Goal: Task Accomplishment & Management: Manage account settings

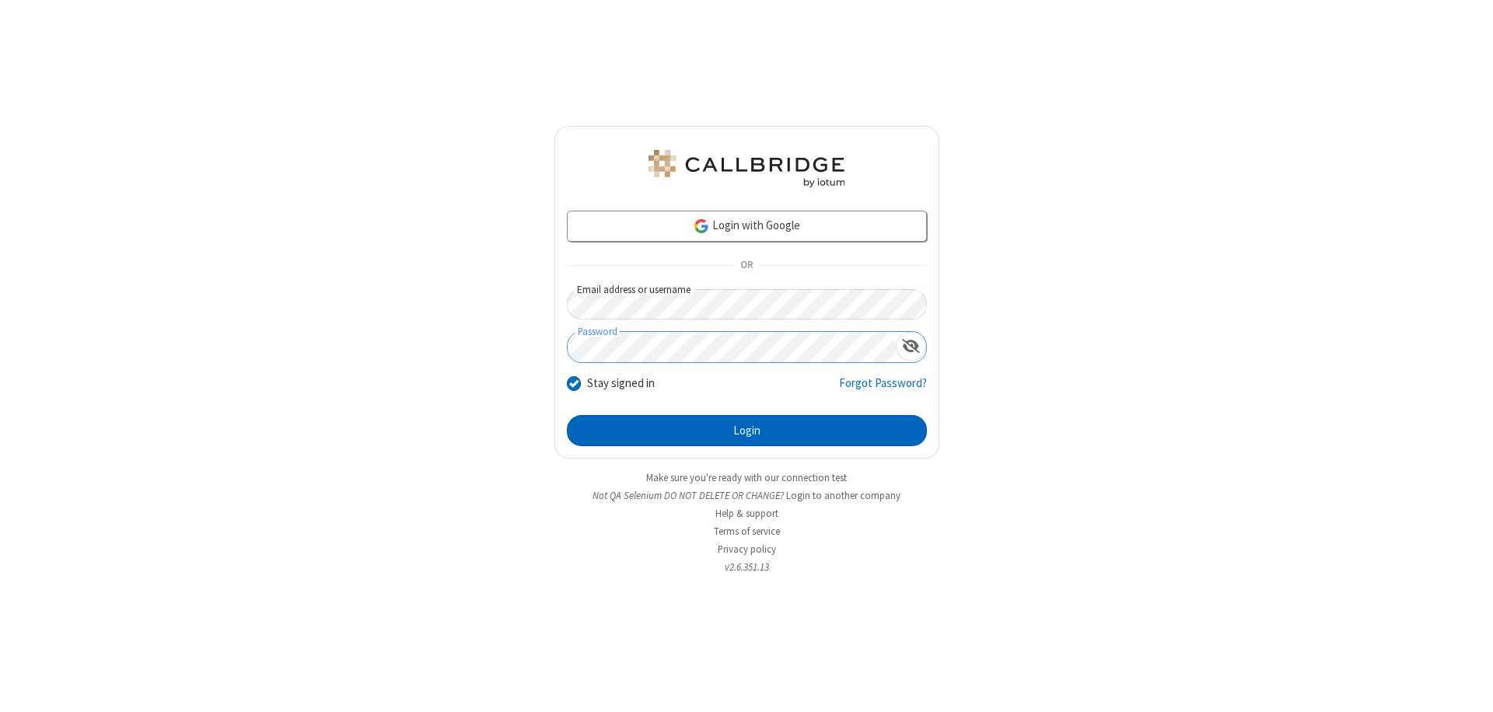
click at [746, 431] on button "Login" at bounding box center [747, 430] width 360 height 31
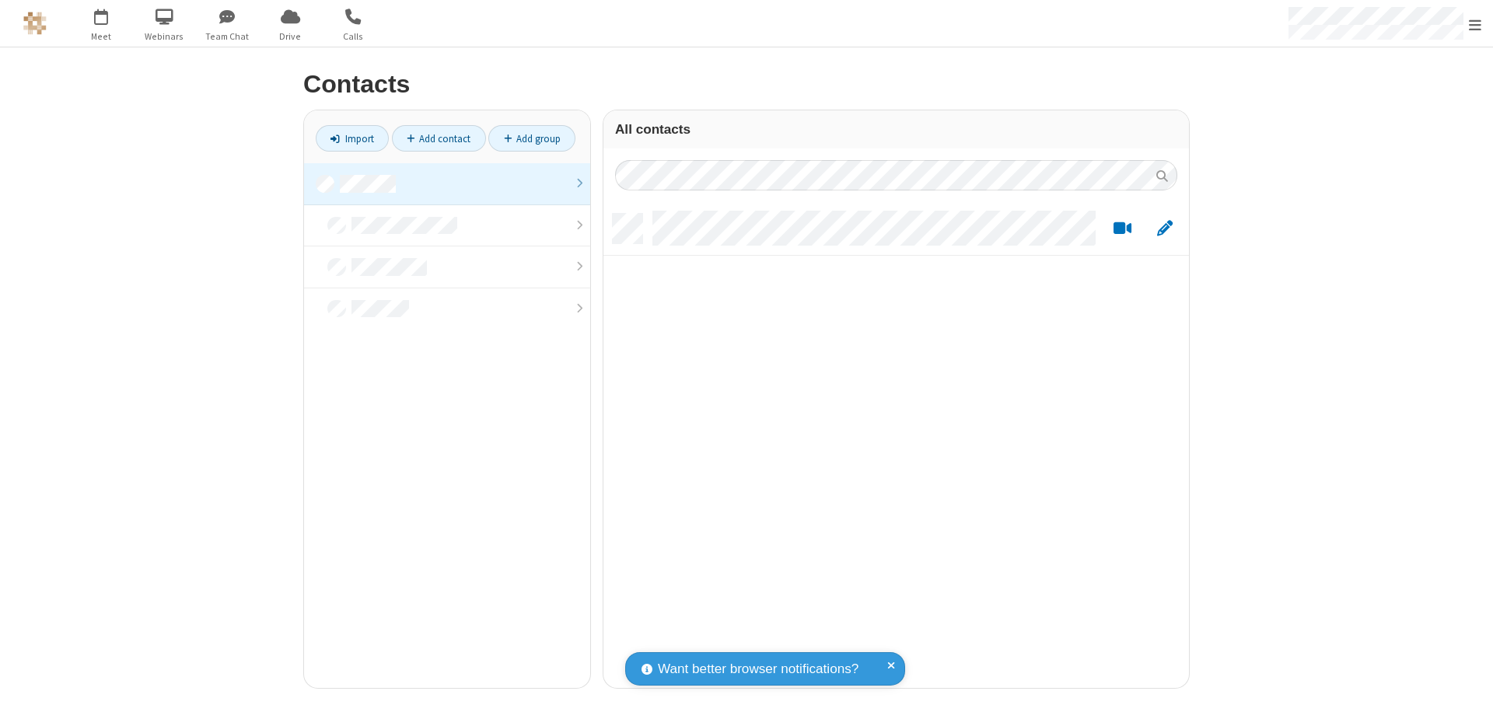
scroll to position [474, 574]
click at [447, 184] on link at bounding box center [447, 184] width 286 height 42
click at [439, 138] on link "Add contact" at bounding box center [439, 138] width 94 height 26
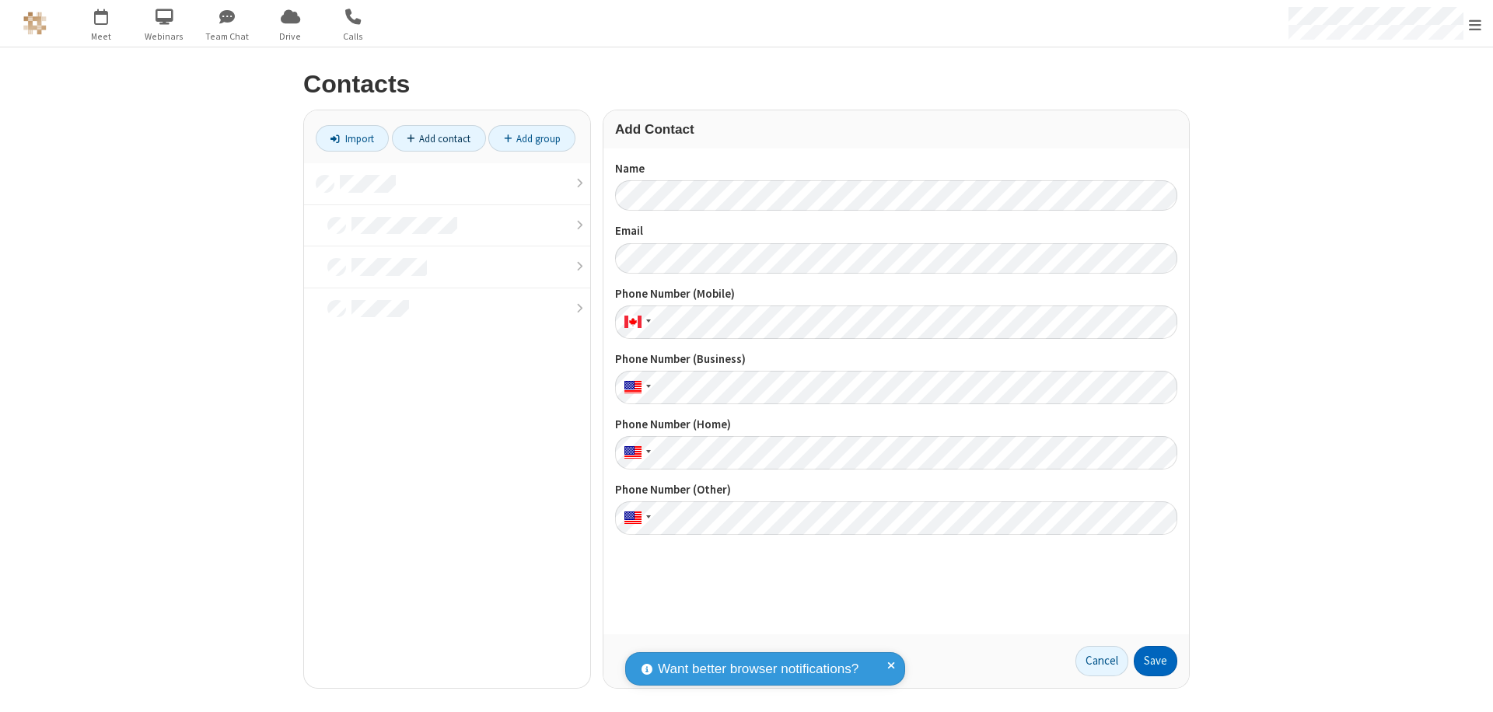
click at [1155, 661] on button "Save" at bounding box center [1156, 661] width 44 height 31
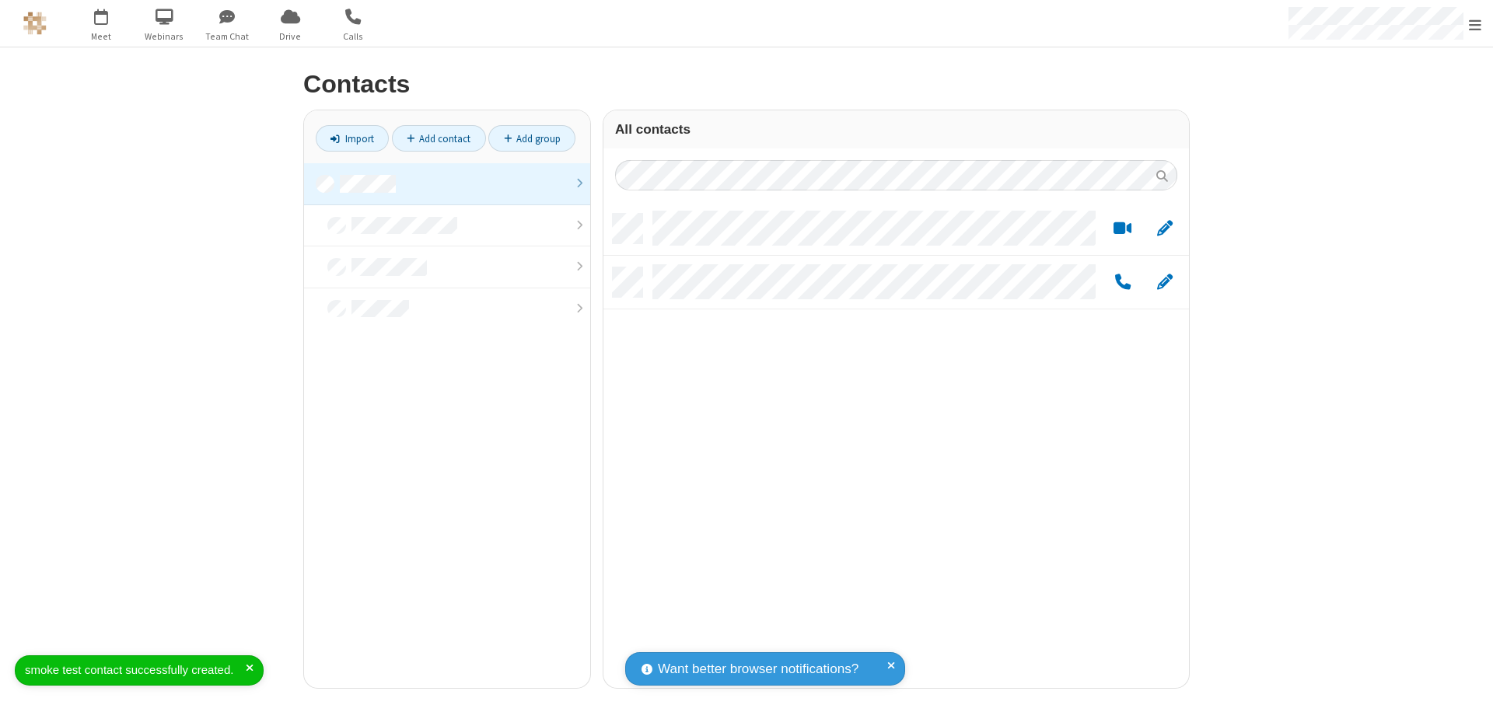
scroll to position [474, 574]
